Goal: Task Accomplishment & Management: Manage account settings

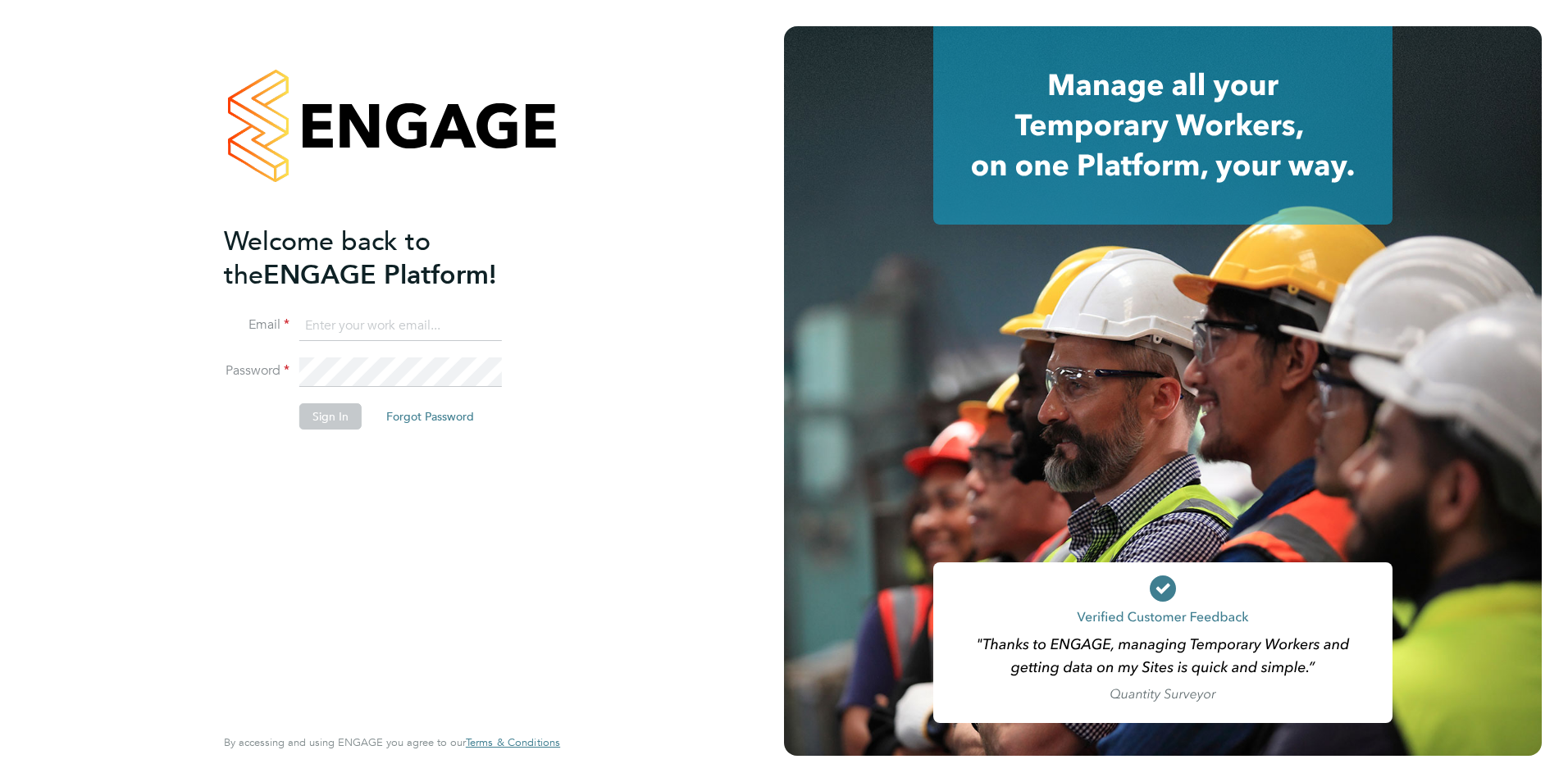
type input "jo@tglsearch.com"
click at [331, 413] on button "Sign In" at bounding box center [330, 416] width 62 height 26
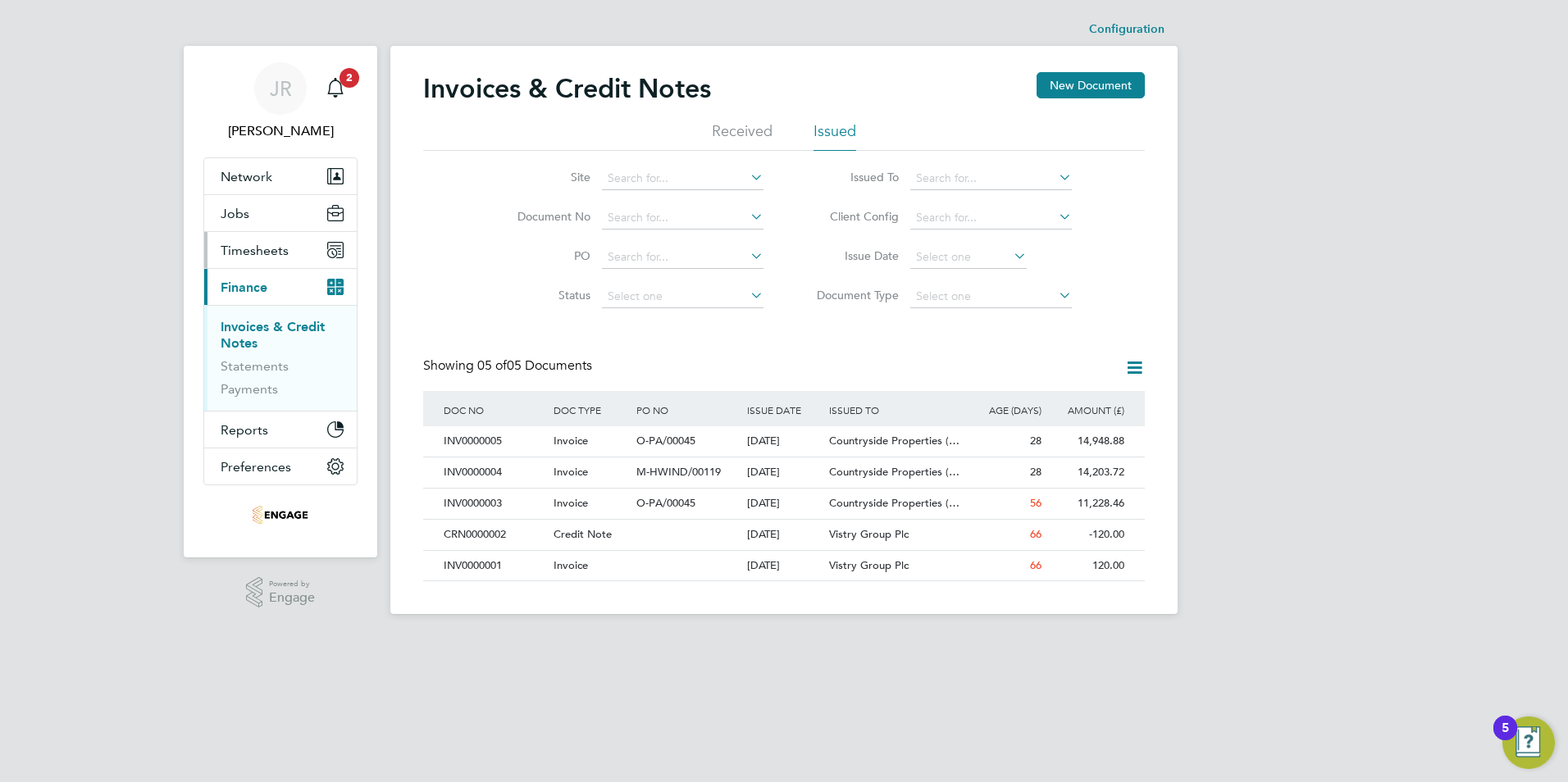
click at [243, 239] on button "Timesheets" at bounding box center [280, 250] width 153 height 36
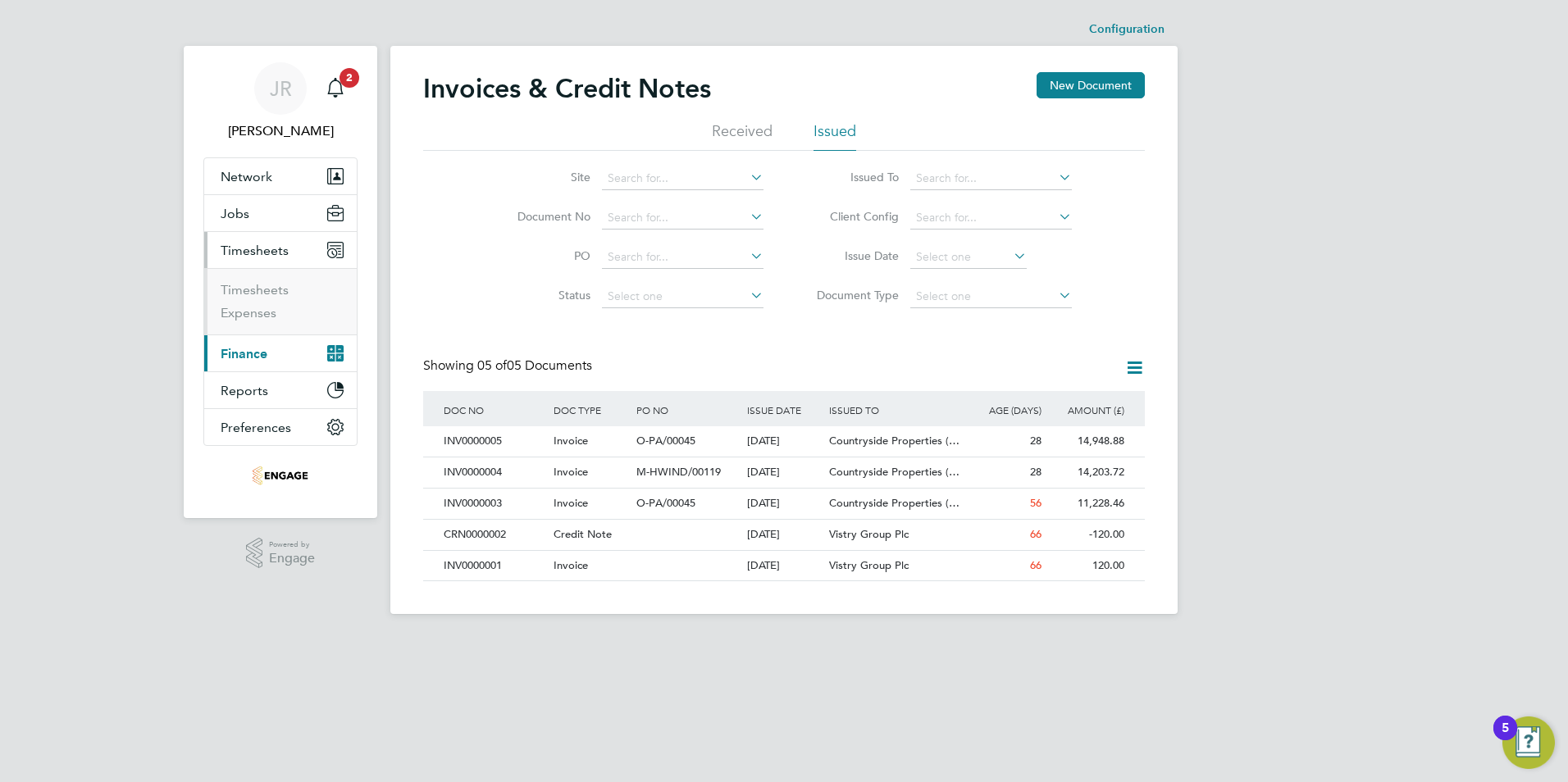
click at [294, 293] on li "Timesheets" at bounding box center [282, 293] width 123 height 23
click at [261, 279] on ul "Timesheets Expenses" at bounding box center [280, 301] width 153 height 66
click at [263, 295] on link "Timesheets" at bounding box center [254, 289] width 68 height 16
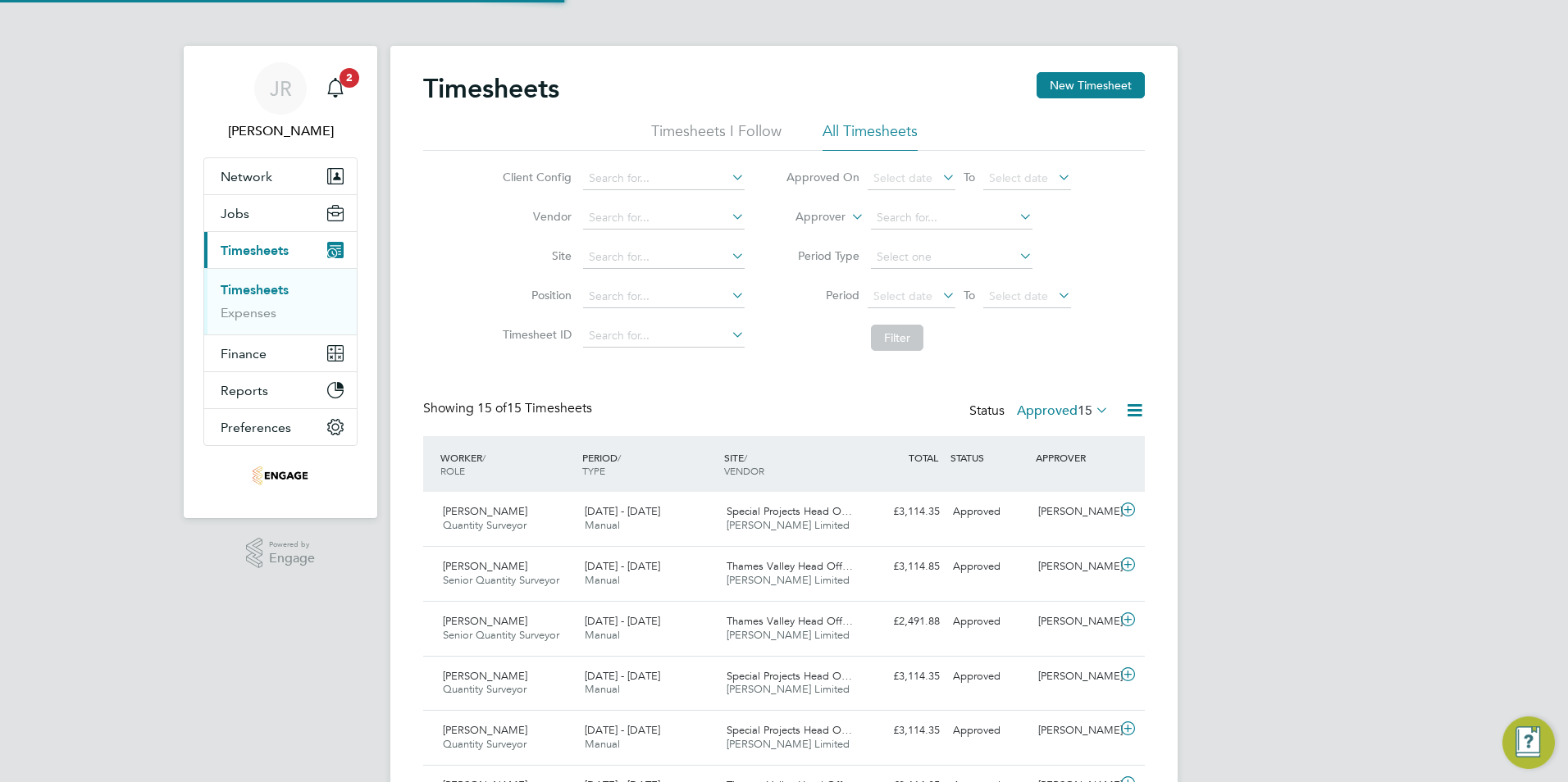
scroll to position [8, 8]
click at [1089, 411] on span "15" at bounding box center [1085, 411] width 15 height 16
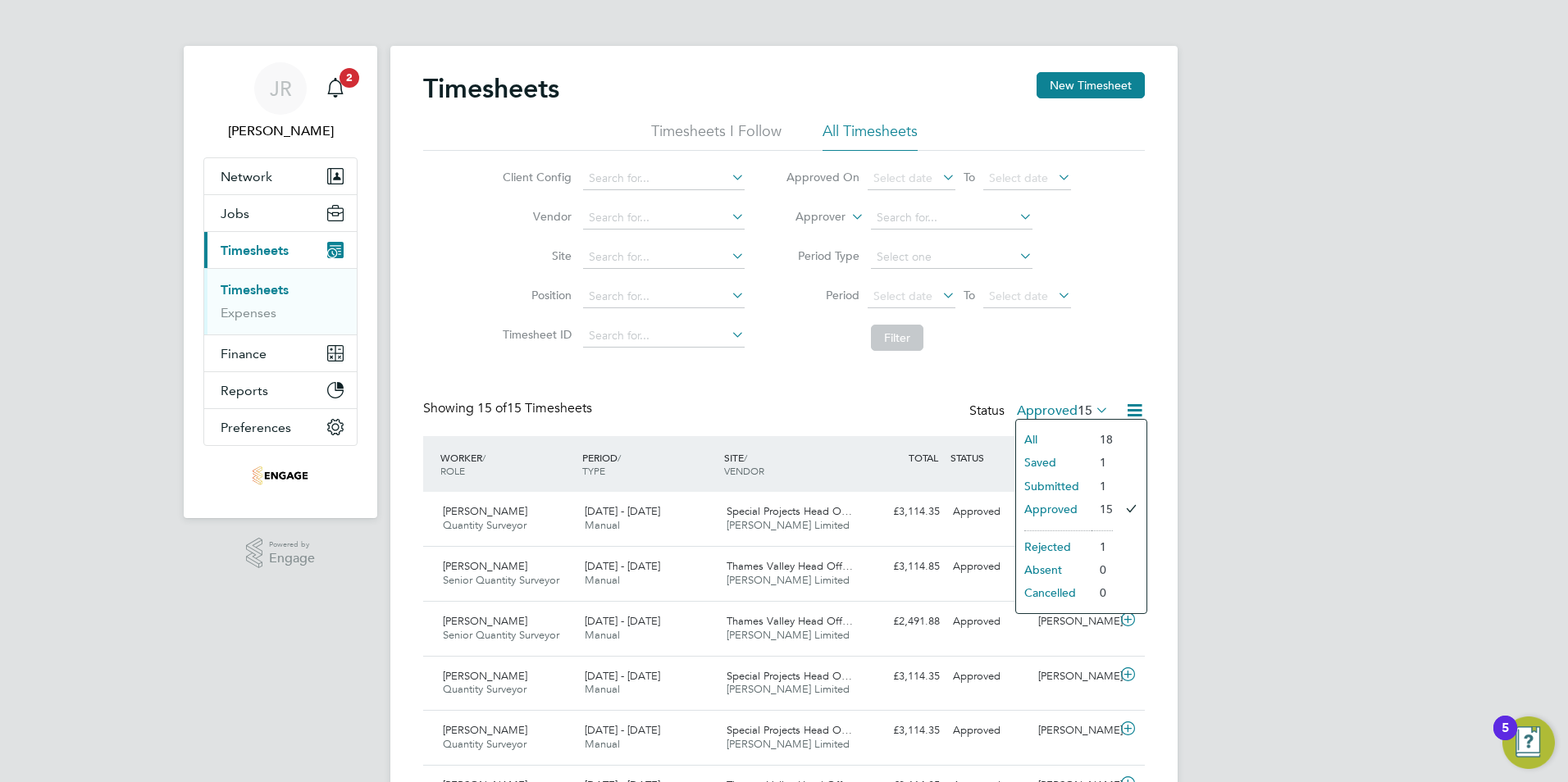
click at [1078, 484] on li "Submitted" at bounding box center [1054, 486] width 75 height 23
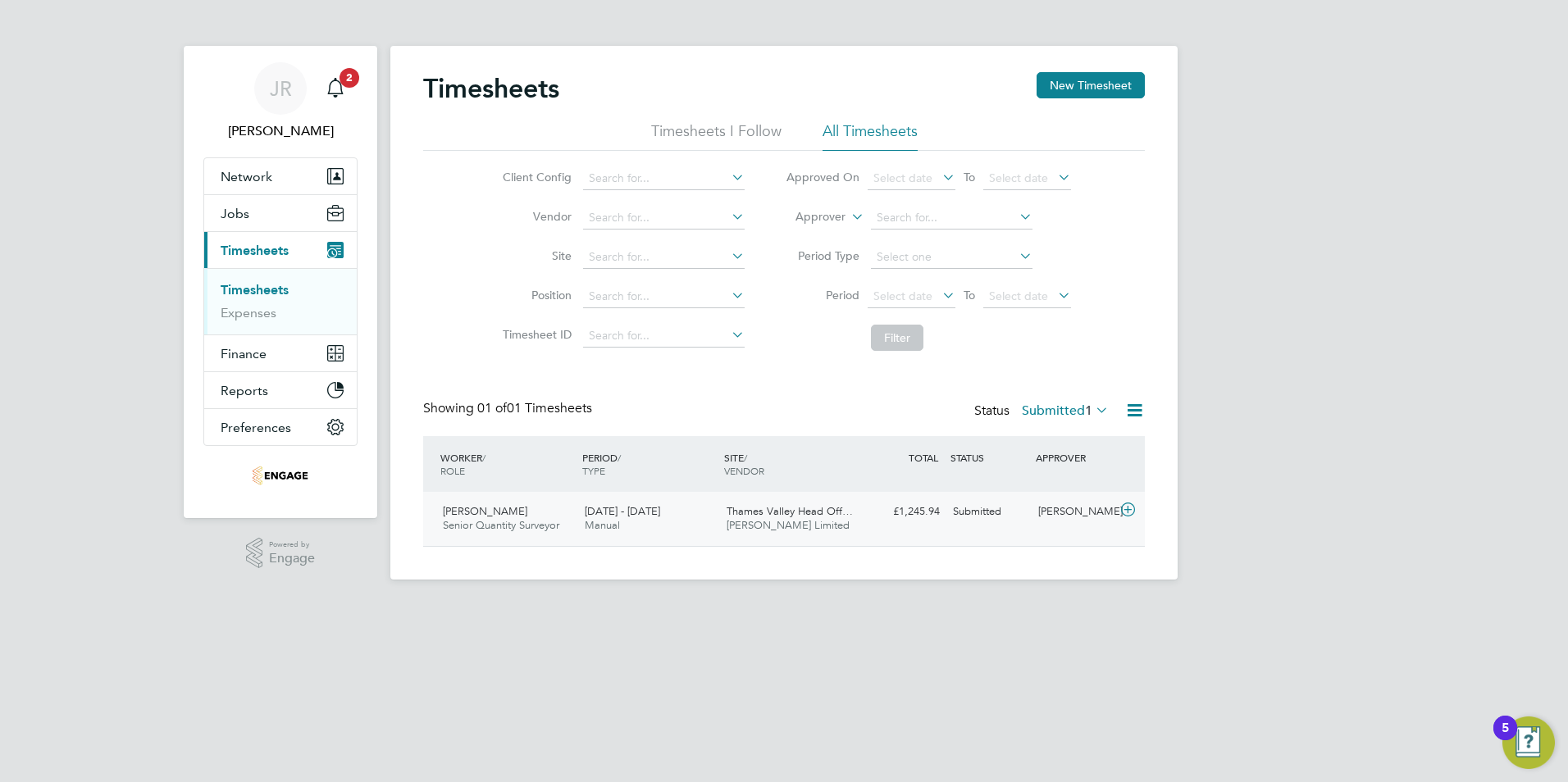
click at [486, 507] on span "[PERSON_NAME]" at bounding box center [485, 511] width 84 height 14
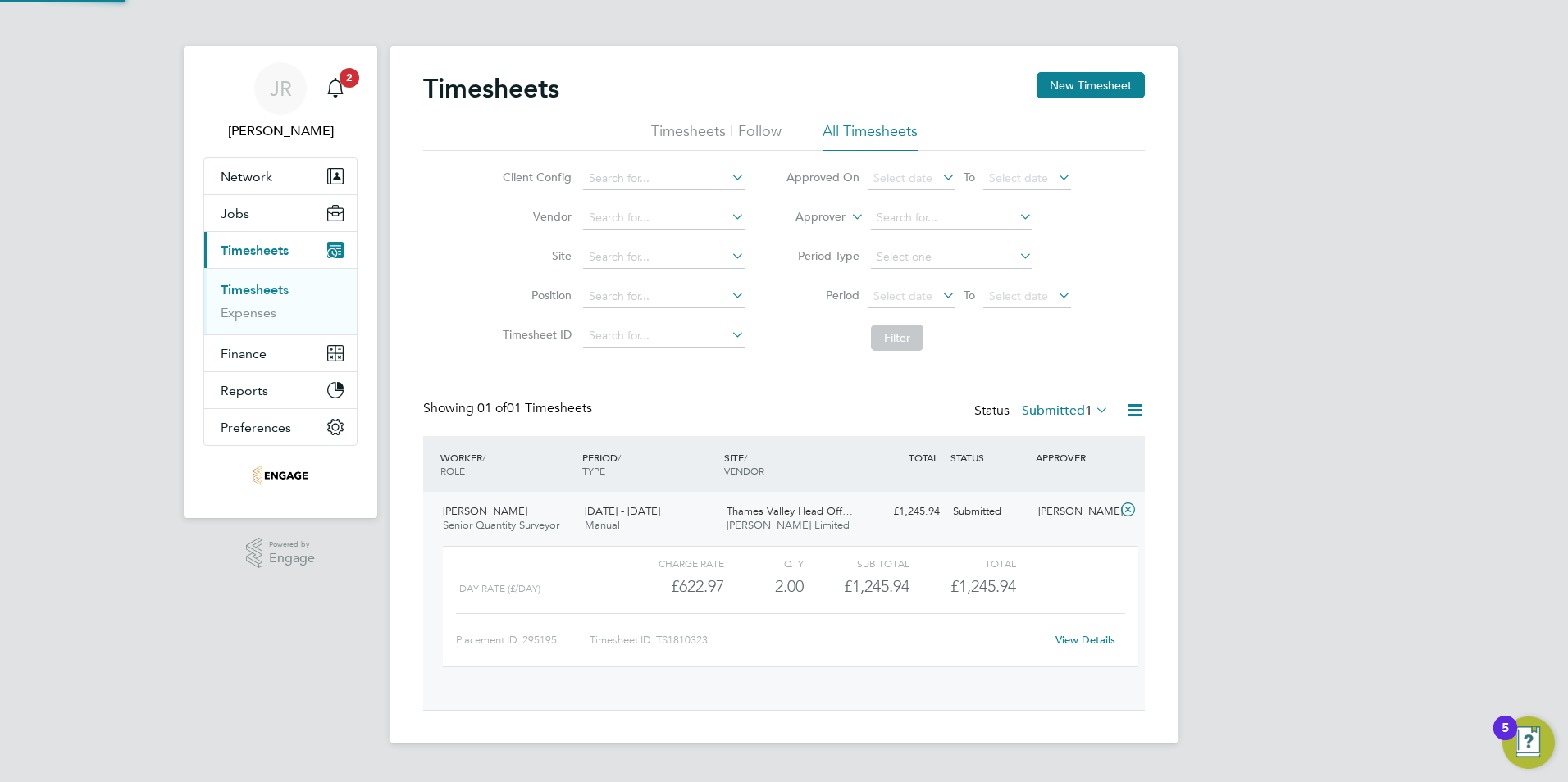
scroll to position [28, 160]
click at [1079, 642] on link "View Details" at bounding box center [1085, 639] width 60 height 14
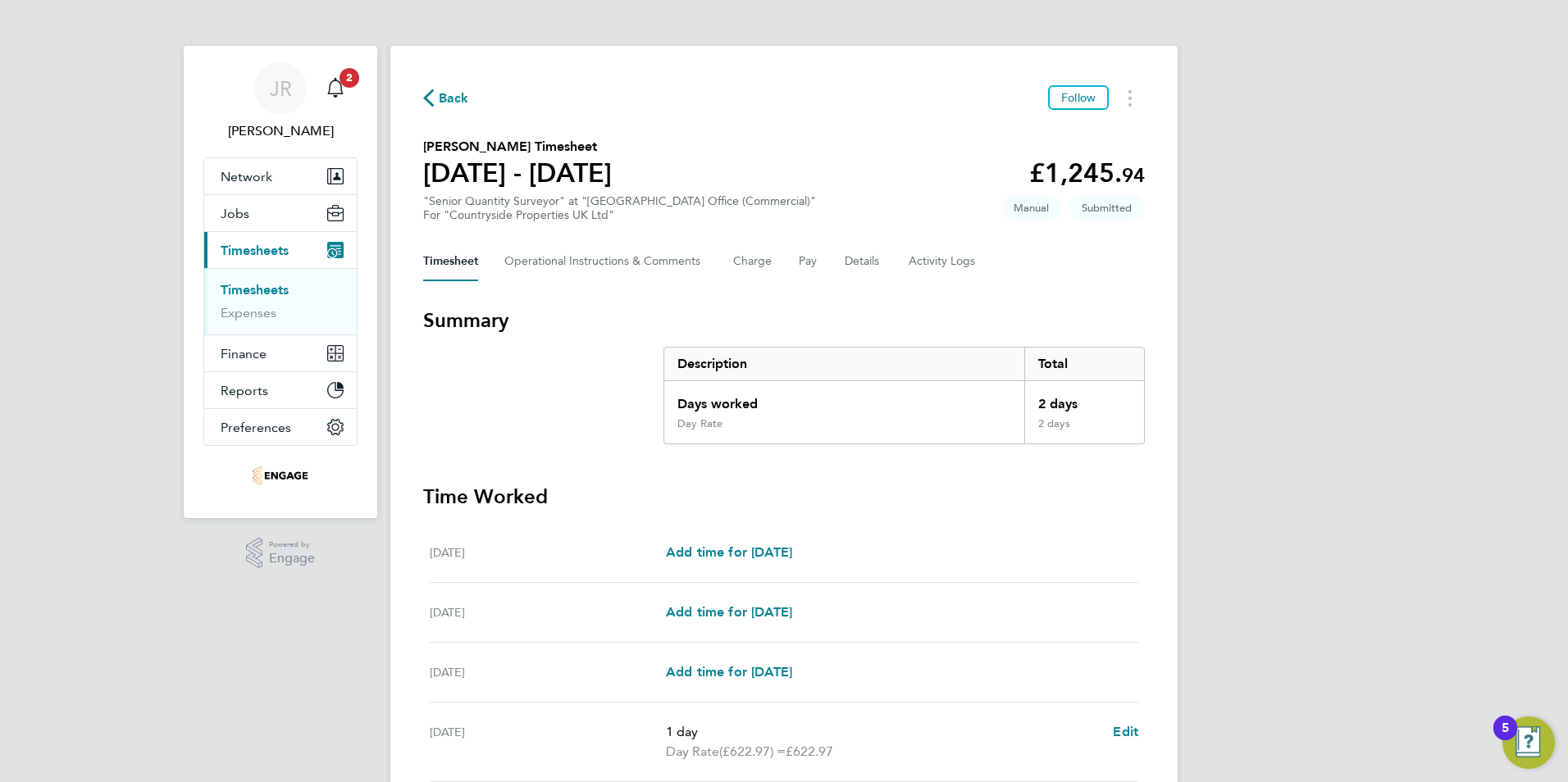
click at [458, 91] on span "Back" at bounding box center [454, 98] width 30 height 20
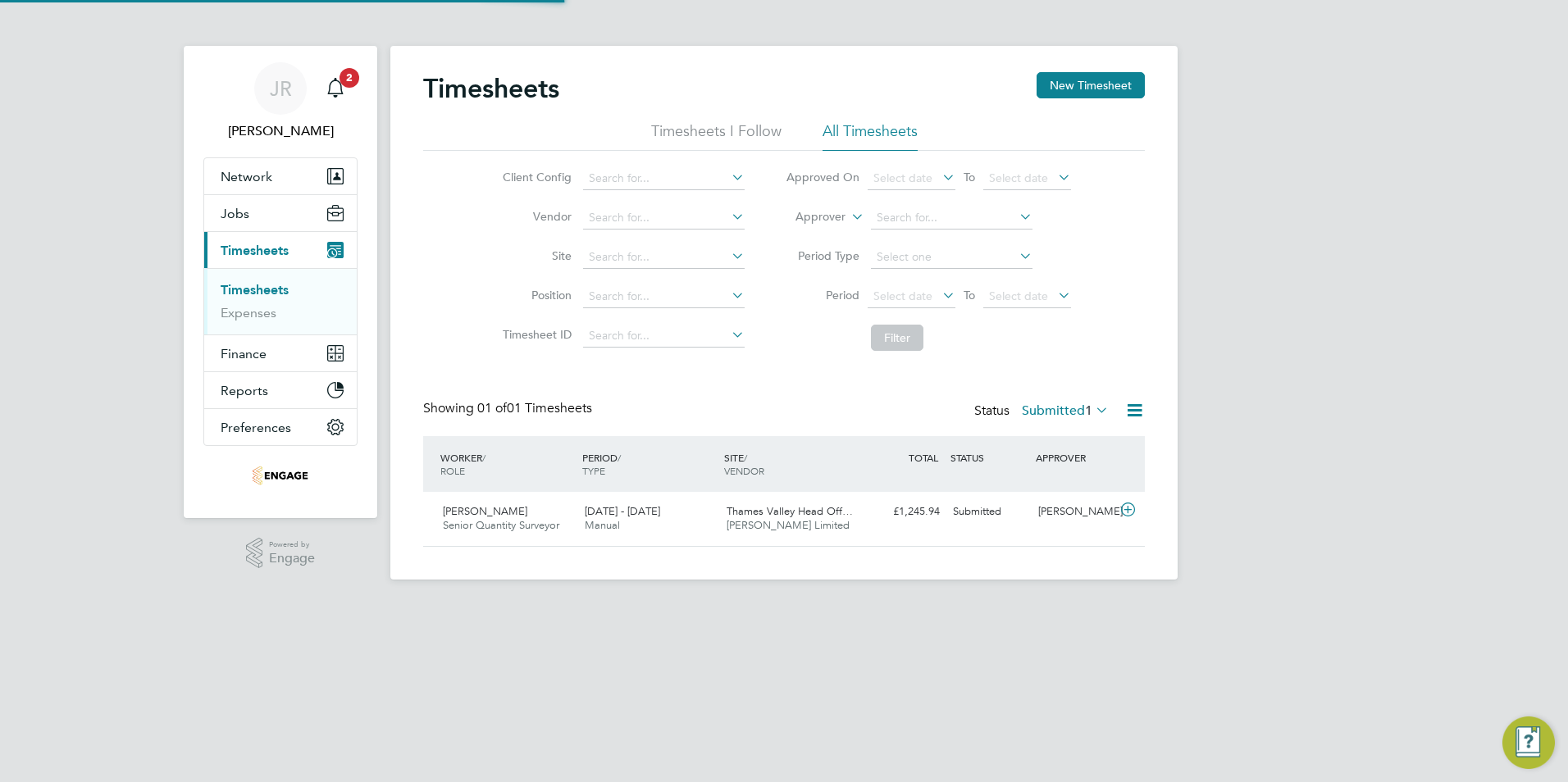
scroll to position [42, 143]
